Goal: Information Seeking & Learning: Learn about a topic

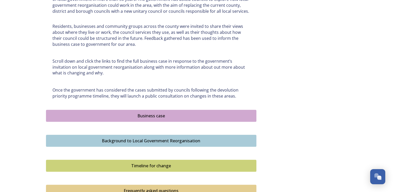
scroll to position [260, 0]
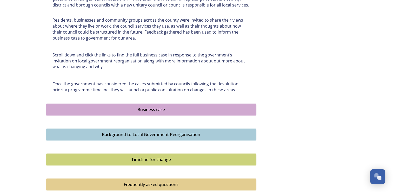
click at [151, 111] on div "Business case" at bounding box center [151, 109] width 205 height 6
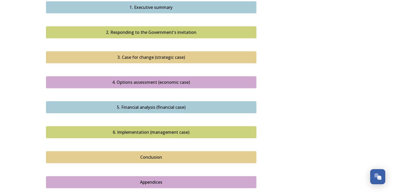
scroll to position [546, 0]
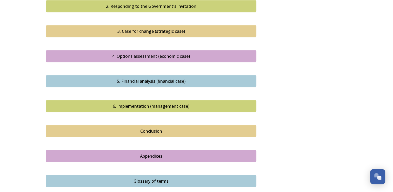
click at [154, 128] on div "Conclusion" at bounding box center [151, 131] width 205 height 6
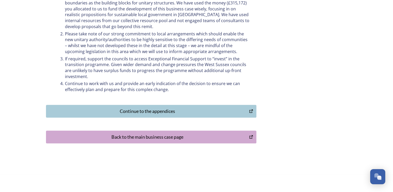
scroll to position [274, 0]
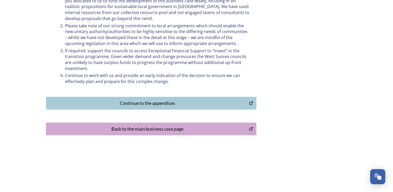
click at [165, 104] on div "Continue to the appendices" at bounding box center [148, 103] width 198 height 7
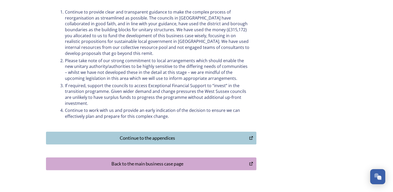
scroll to position [248, 0]
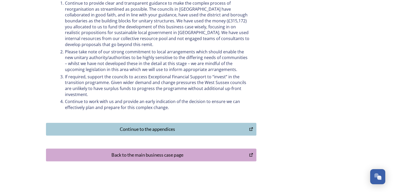
click at [155, 154] on div "Back to the main business case page" at bounding box center [148, 154] width 198 height 7
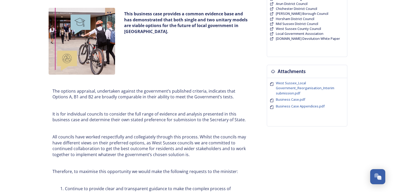
scroll to position [0, 0]
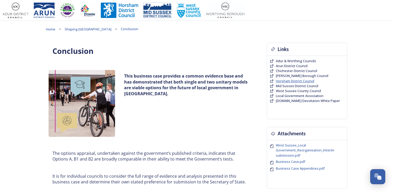
click at [284, 79] on span "Horsham District Council" at bounding box center [295, 81] width 38 height 5
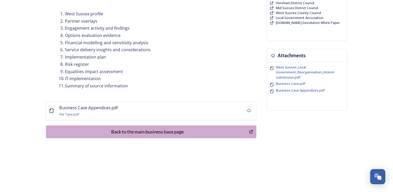
scroll to position [81, 0]
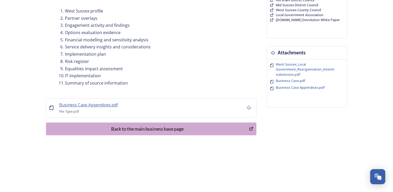
drag, startPoint x: 107, startPoint y: 105, endPoint x: 110, endPoint y: 106, distance: 3.8
click at [107, 105] on span "Business Case Appendices.pdf" at bounding box center [88, 105] width 59 height 6
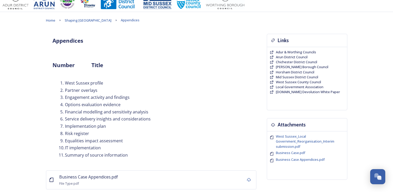
scroll to position [0, 0]
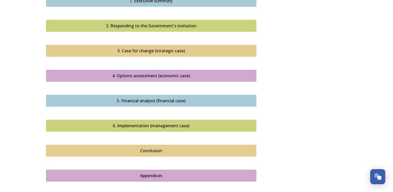
scroll to position [546, 0]
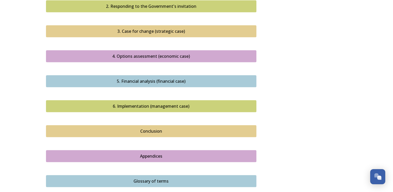
click at [154, 128] on div "Conclusion" at bounding box center [151, 131] width 205 height 6
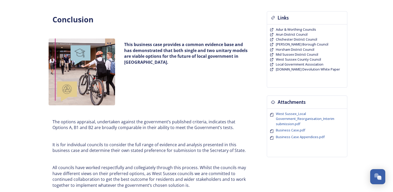
scroll to position [26, 0]
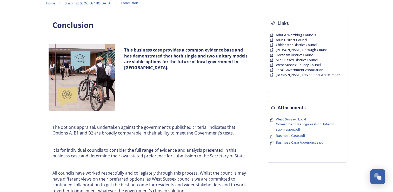
click at [290, 127] on span "West Sussex_Local Government_Reorganisation_Interim submission.pdf" at bounding box center [305, 124] width 59 height 15
click at [293, 125] on span "West Sussex_Local Government_Reorganisation_Interim submission.pdf" at bounding box center [305, 124] width 59 height 15
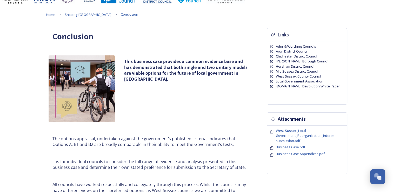
scroll to position [0, 0]
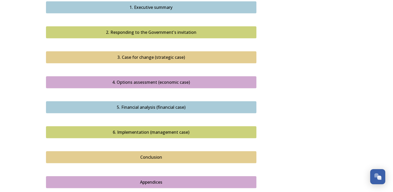
scroll to position [546, 0]
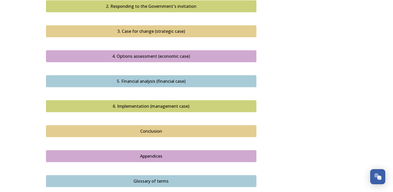
click at [158, 103] on div "6. Implementation (management case)" at bounding box center [151, 106] width 205 height 6
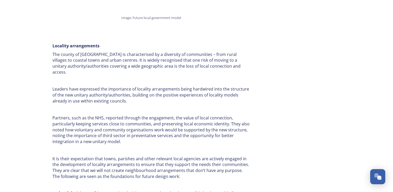
scroll to position [624, 0]
